Goal: Navigation & Orientation: Understand site structure

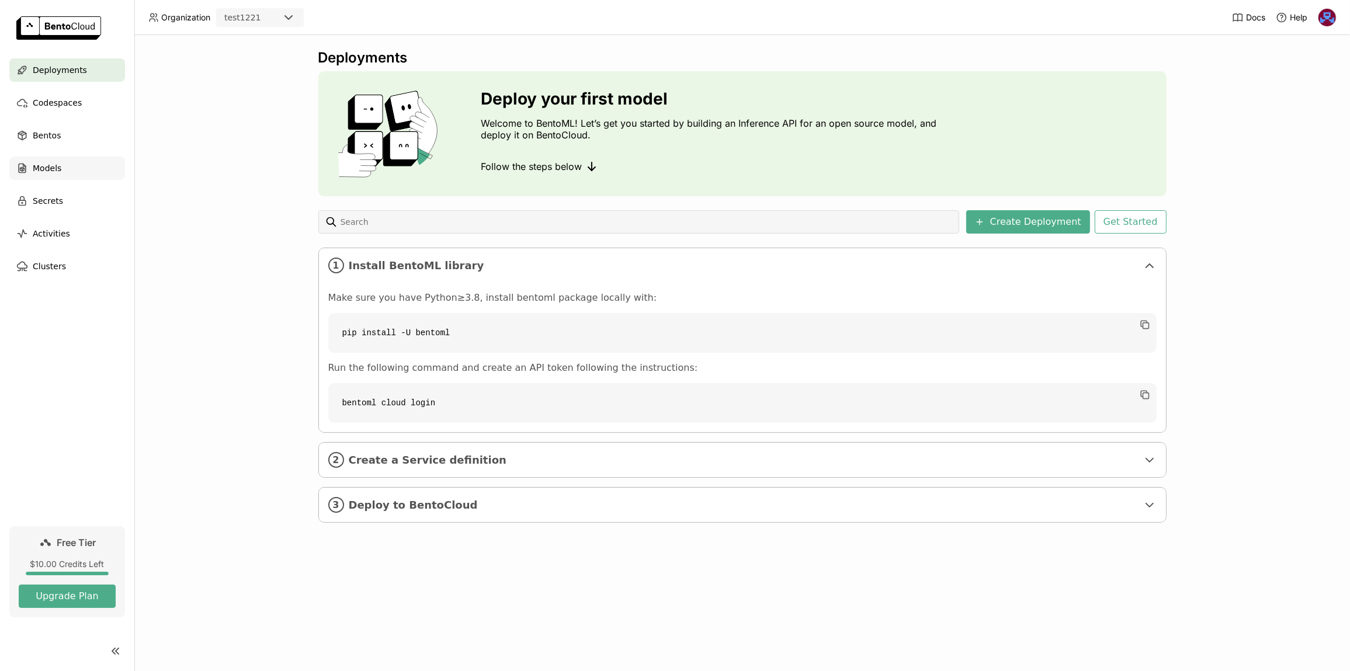
click at [62, 171] on div "Models" at bounding box center [67, 168] width 116 height 23
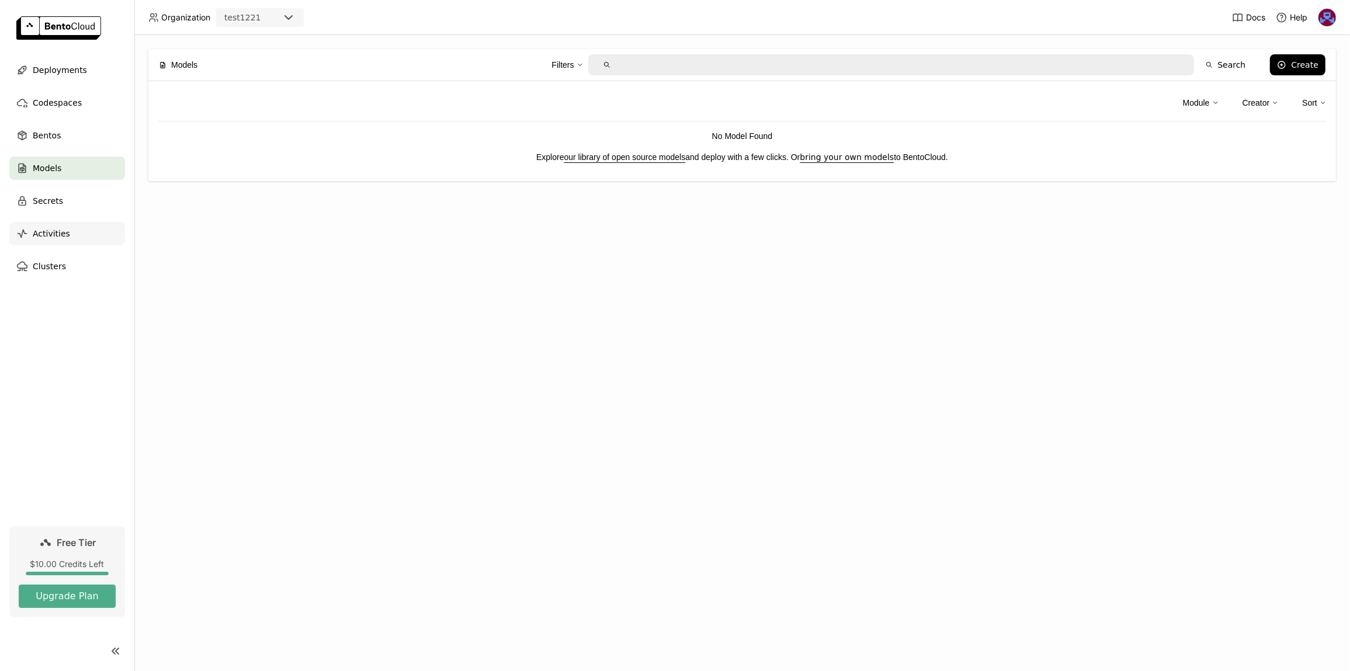
click at [71, 231] on div "Activities" at bounding box center [67, 233] width 116 height 23
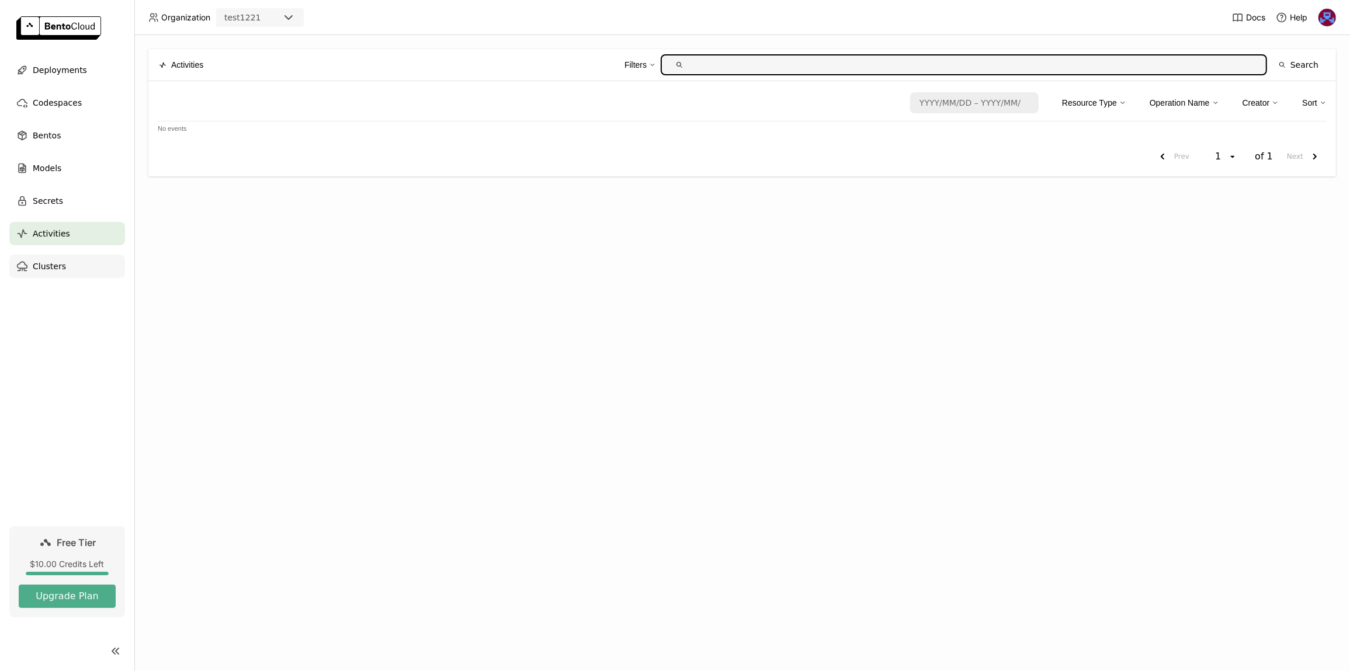
click at [58, 269] on span "Clusters" at bounding box center [49, 266] width 33 height 14
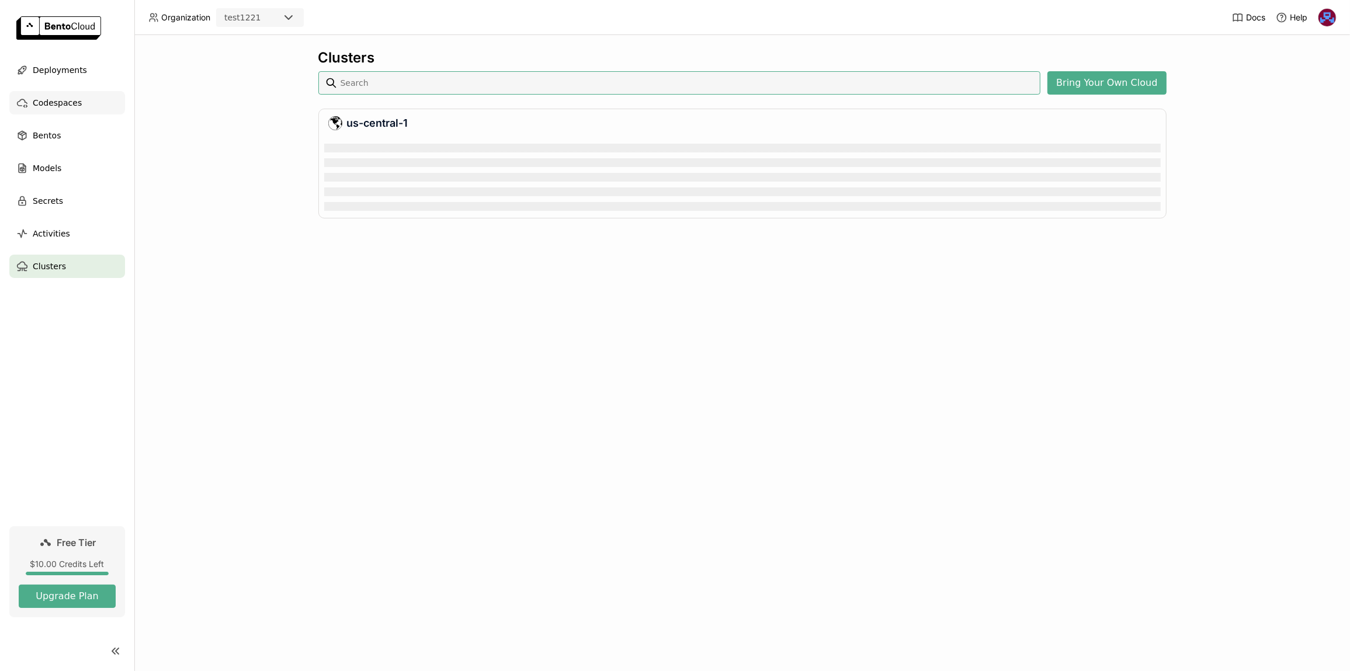
click at [72, 101] on span "Codespaces" at bounding box center [57, 103] width 49 height 14
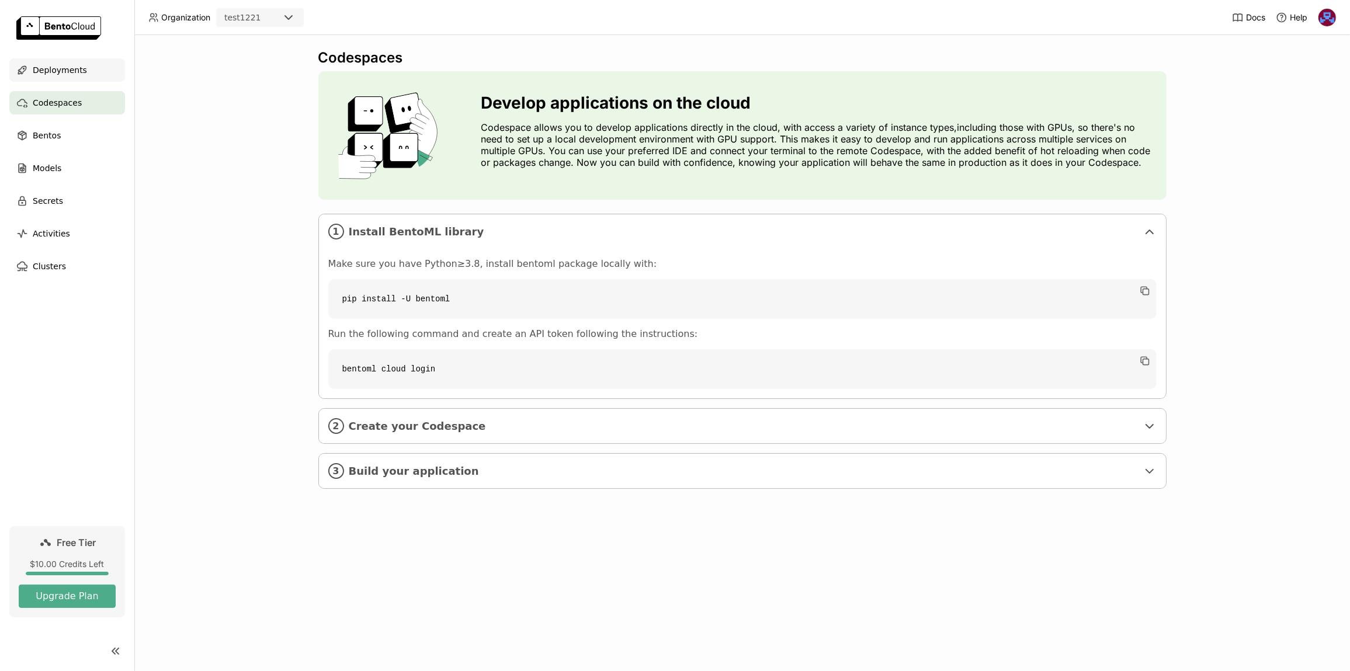
click at [82, 67] on div "Deployments" at bounding box center [67, 69] width 116 height 23
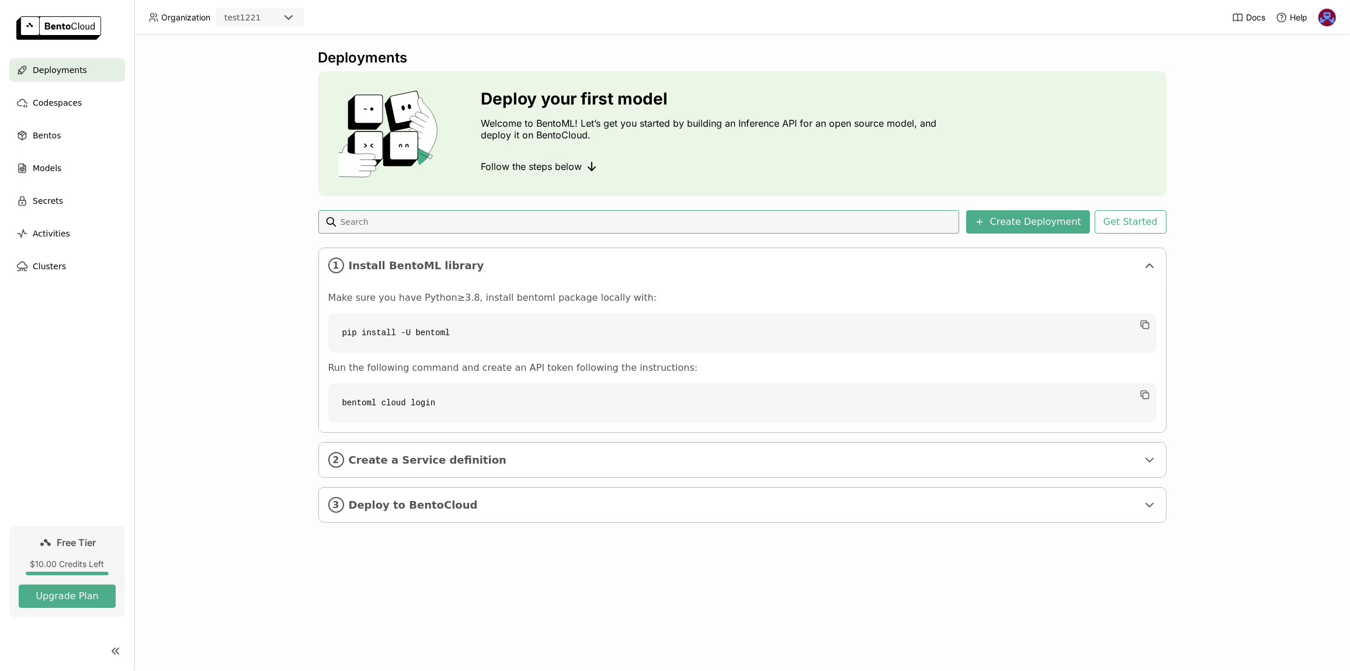
drag, startPoint x: 718, startPoint y: 279, endPoint x: 705, endPoint y: 280, distance: 13.0
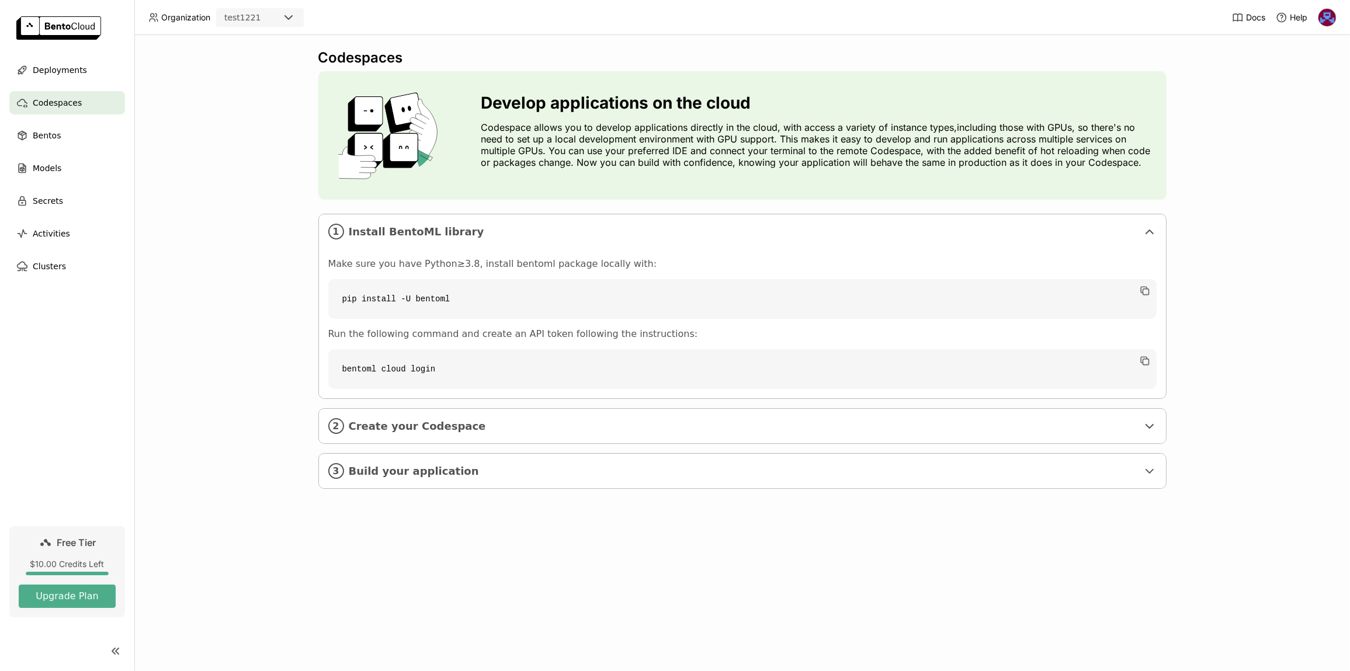
drag, startPoint x: 277, startPoint y: 158, endPoint x: 262, endPoint y: 161, distance: 15.5
